Goal: Find specific page/section: Find specific page/section

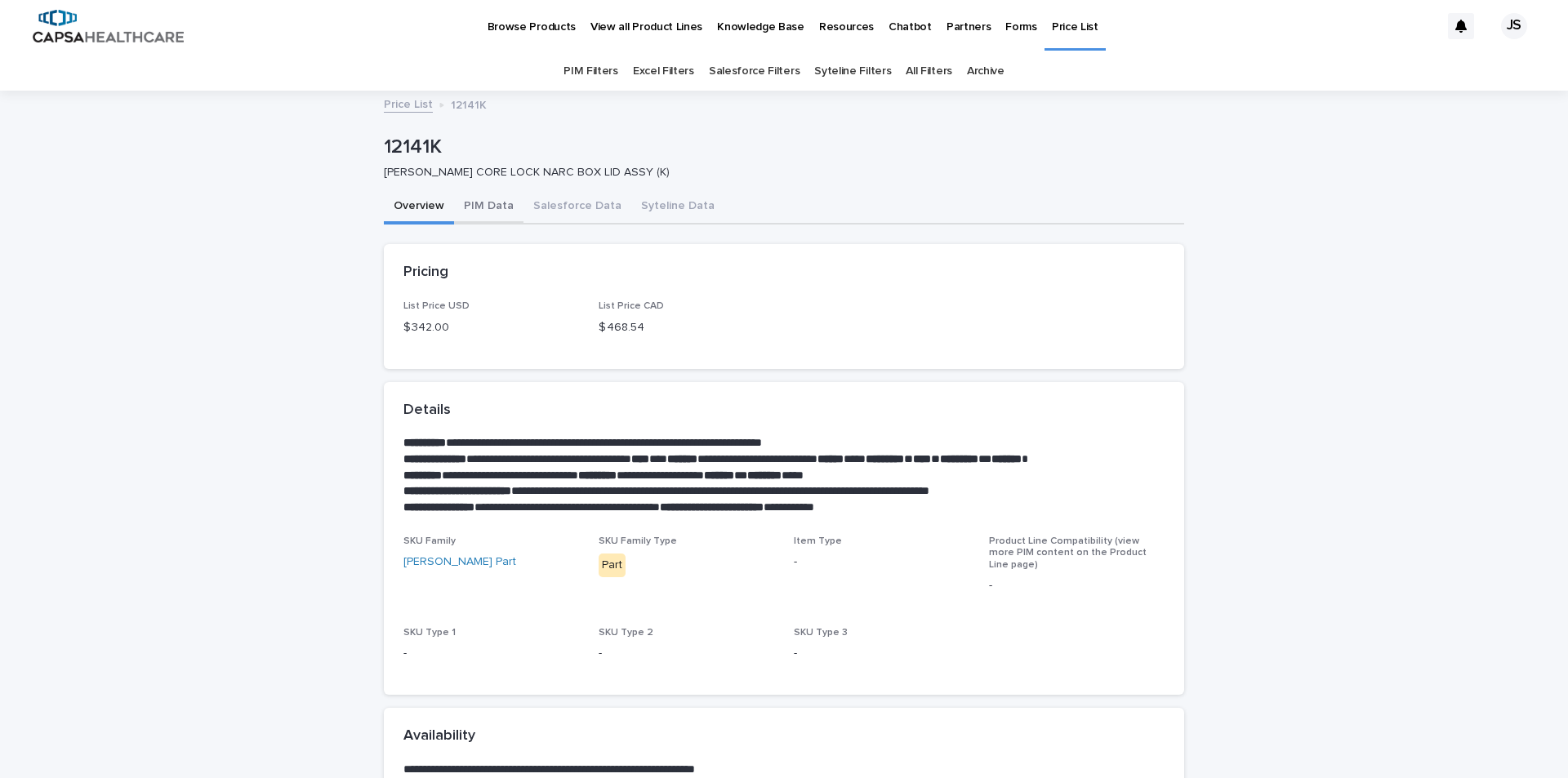
click at [493, 204] on button "PIM Data" at bounding box center [489, 207] width 69 height 35
click at [484, 207] on button "PIM Data" at bounding box center [489, 207] width 69 height 35
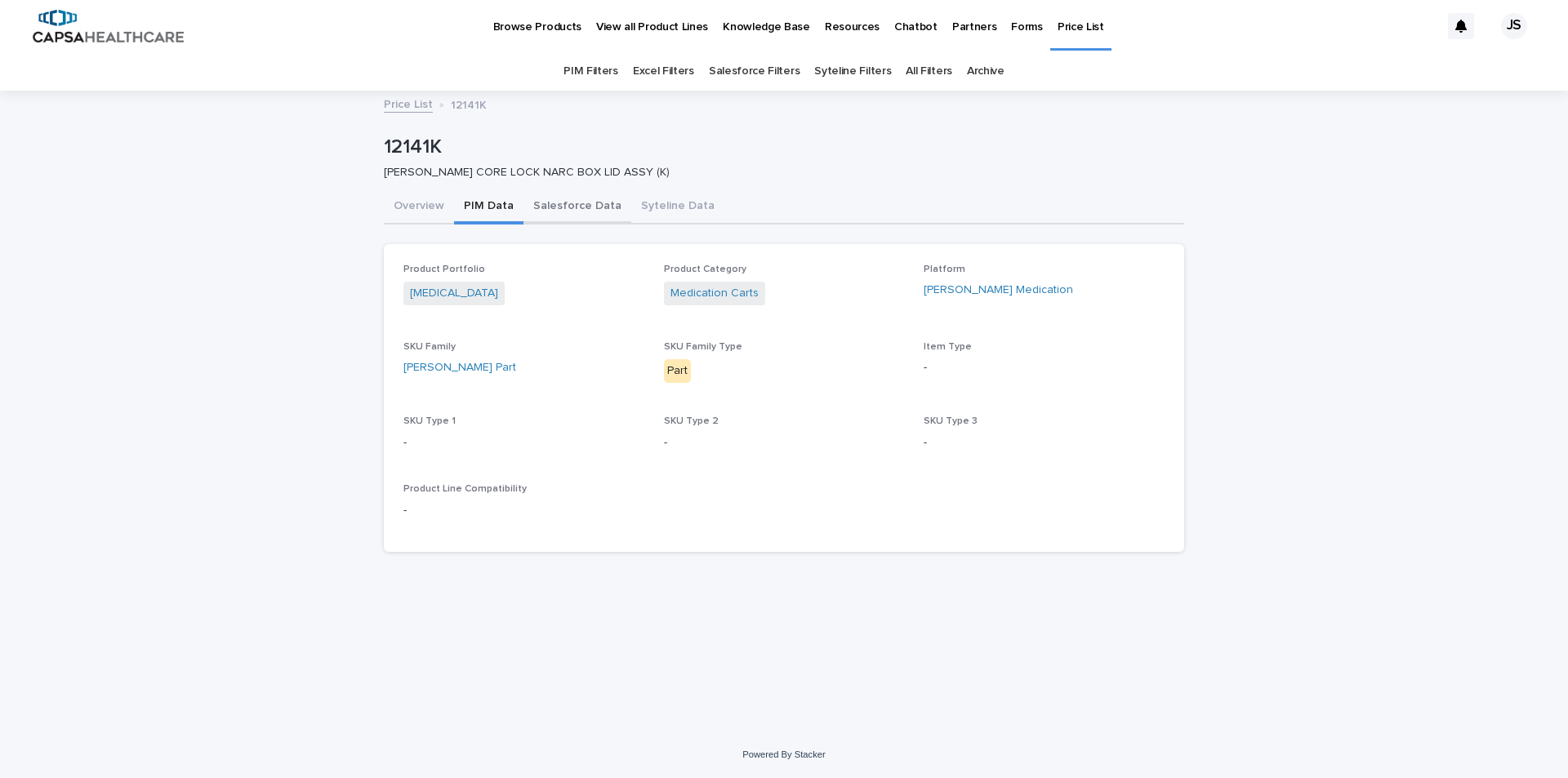
click at [558, 205] on button "Salesforce Data" at bounding box center [577, 207] width 108 height 35
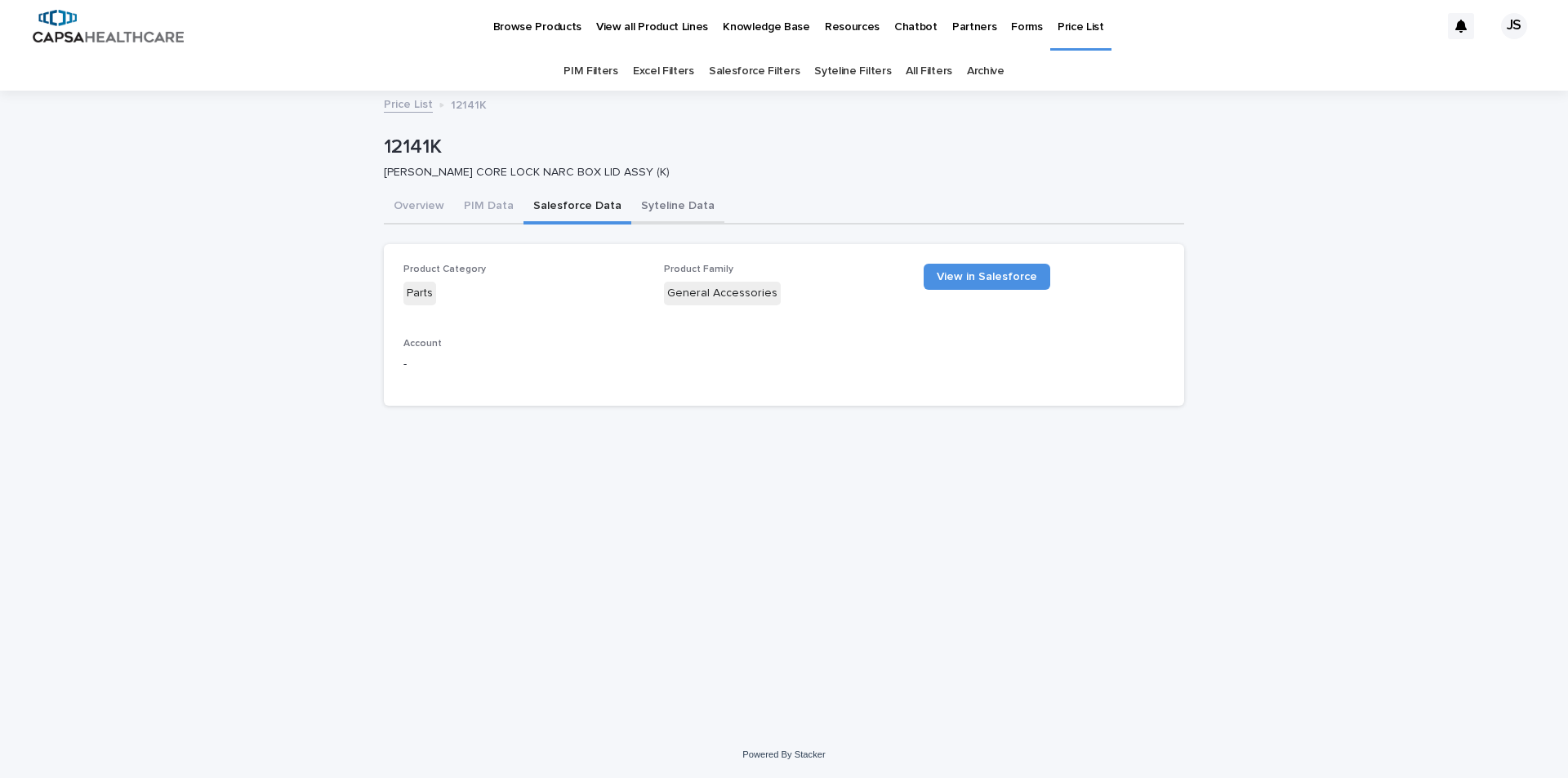
click at [671, 203] on button "Syteline Data" at bounding box center [678, 207] width 93 height 35
click at [566, 209] on button "Salesforce Data" at bounding box center [577, 207] width 108 height 35
click at [978, 283] on link "View in Salesforce" at bounding box center [987, 277] width 127 height 26
